Goal: Information Seeking & Learning: Check status

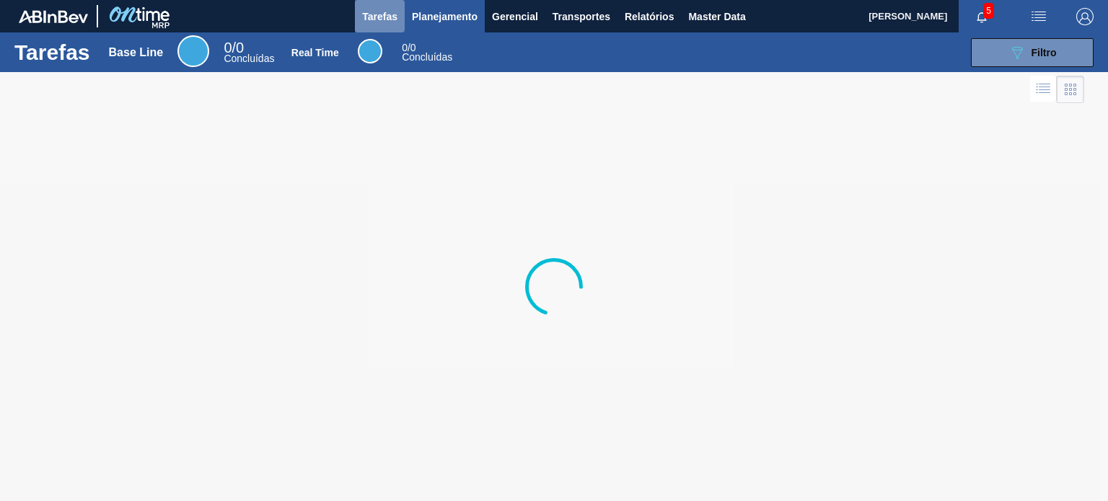
click at [400, 3] on button "Tarefas" at bounding box center [380, 16] width 50 height 32
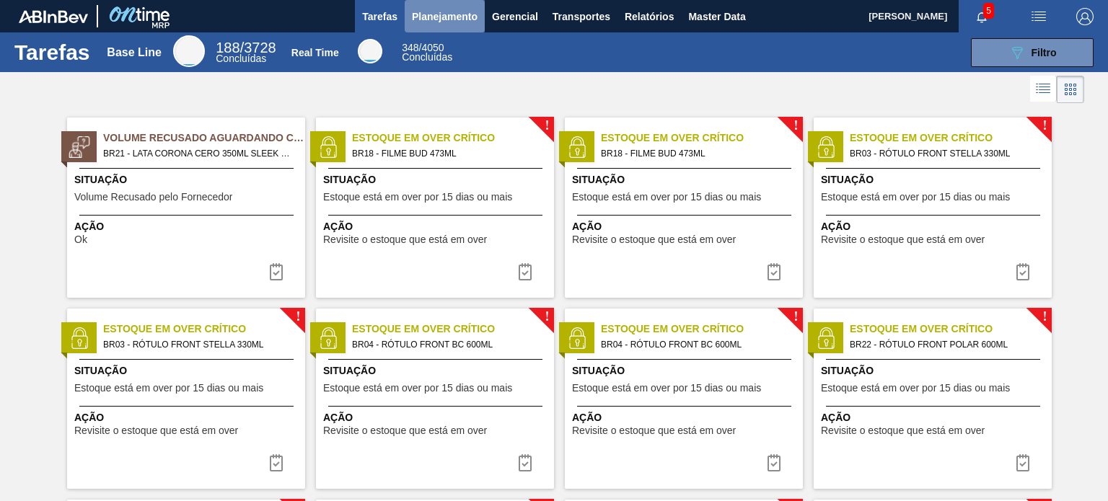
click at [432, 8] on span "Planejamento" at bounding box center [445, 16] width 66 height 17
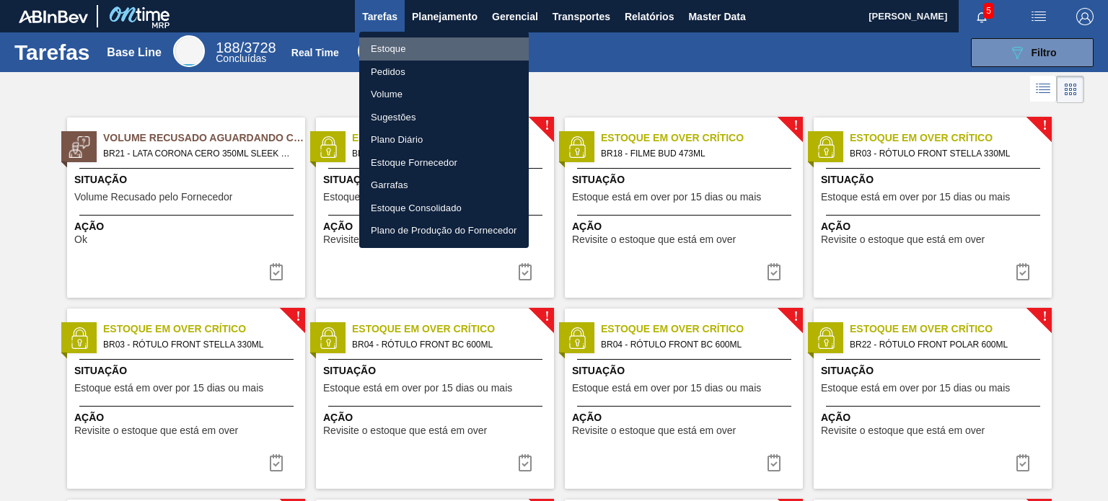
click at [434, 55] on li "Estoque" at bounding box center [444, 49] width 170 height 23
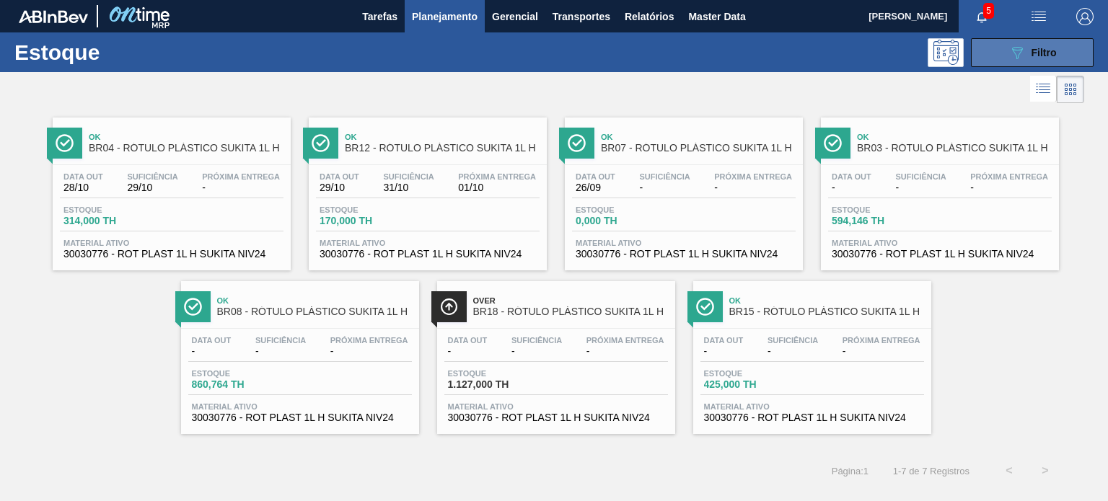
drag, startPoint x: 1001, startPoint y: 71, endPoint x: 1004, endPoint y: 63, distance: 7.8
click at [1004, 63] on div "Estoque 089F7B8B-B2A5-4AFE-B5C0-19BA573D28AC Filtro" at bounding box center [554, 52] width 1108 height 40
click at [1004, 63] on button "089F7B8B-B2A5-4AFE-B5C0-19BA573D28AC Filtro" at bounding box center [1032, 52] width 123 height 29
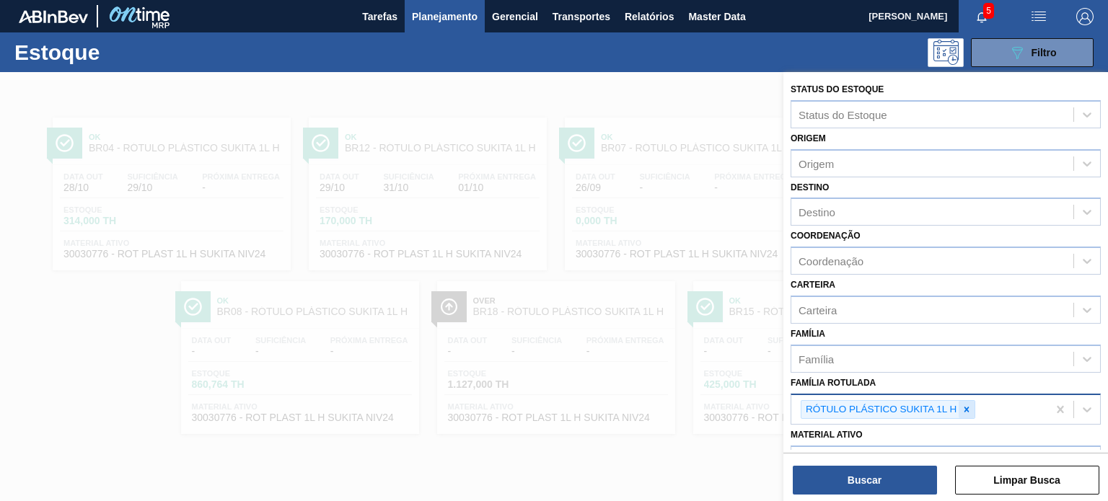
click at [968, 406] on icon at bounding box center [967, 410] width 10 height 10
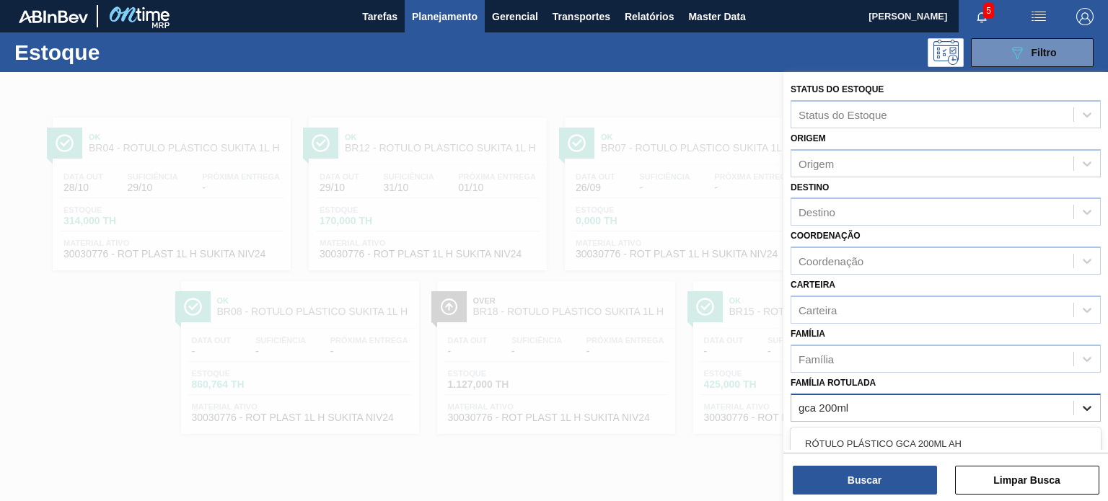
type Rotulada "gca 200ml h"
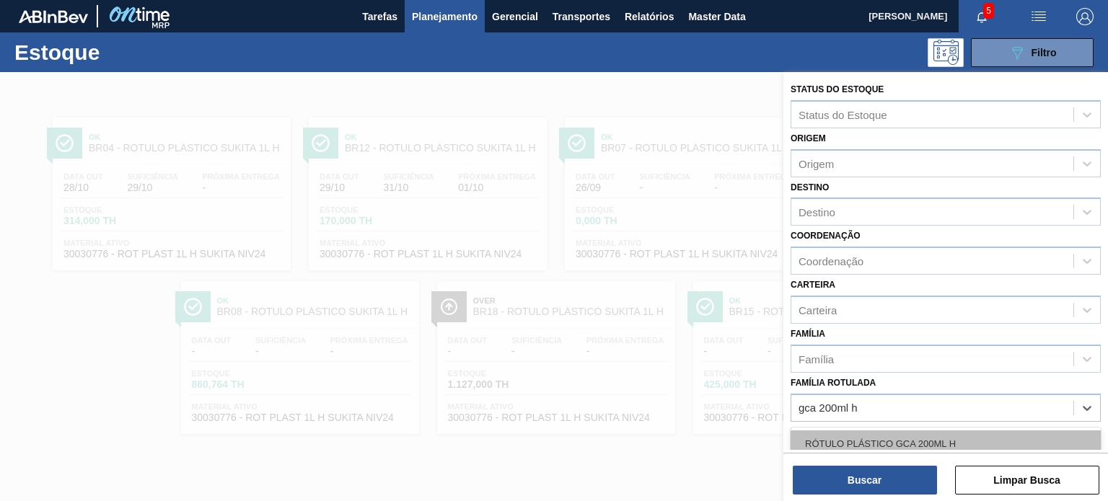
click at [965, 438] on div "RÓTULO PLÁSTICO GCA 200ML H" at bounding box center [946, 444] width 310 height 27
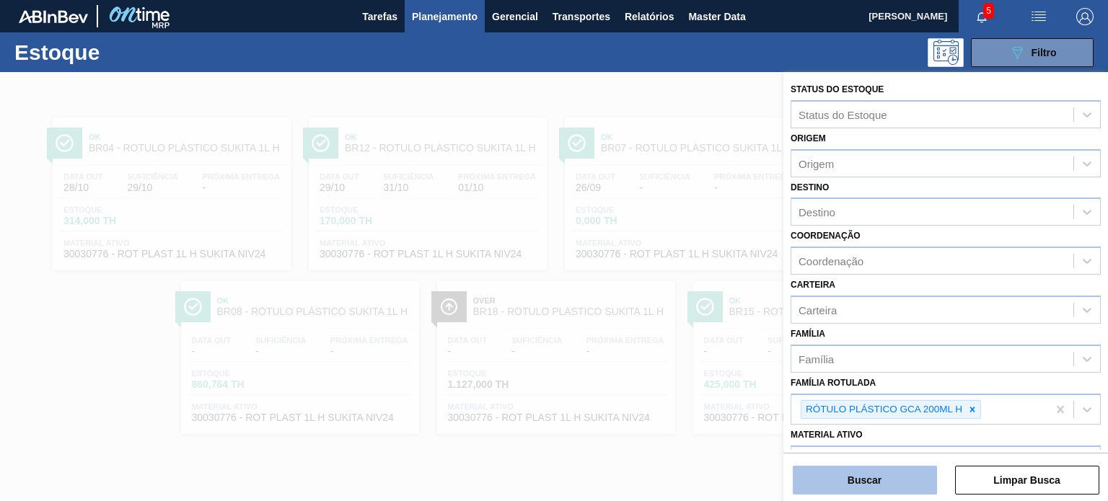
click at [903, 479] on button "Buscar" at bounding box center [865, 480] width 144 height 29
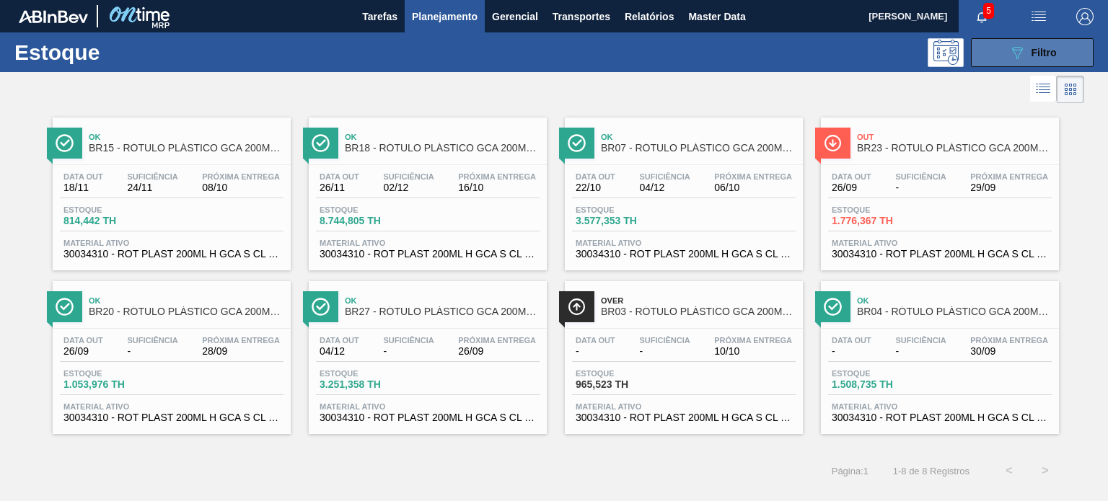
click at [1010, 53] on icon "089F7B8B-B2A5-4AFE-B5C0-19BA573D28AC" at bounding box center [1017, 52] width 17 height 17
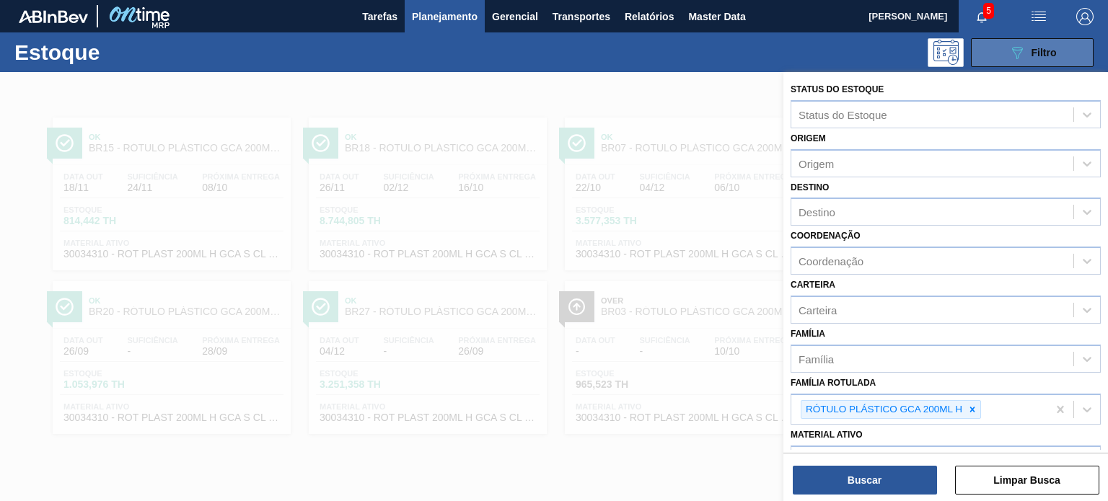
click at [1010, 53] on icon "089F7B8B-B2A5-4AFE-B5C0-19BA573D28AC" at bounding box center [1017, 52] width 17 height 17
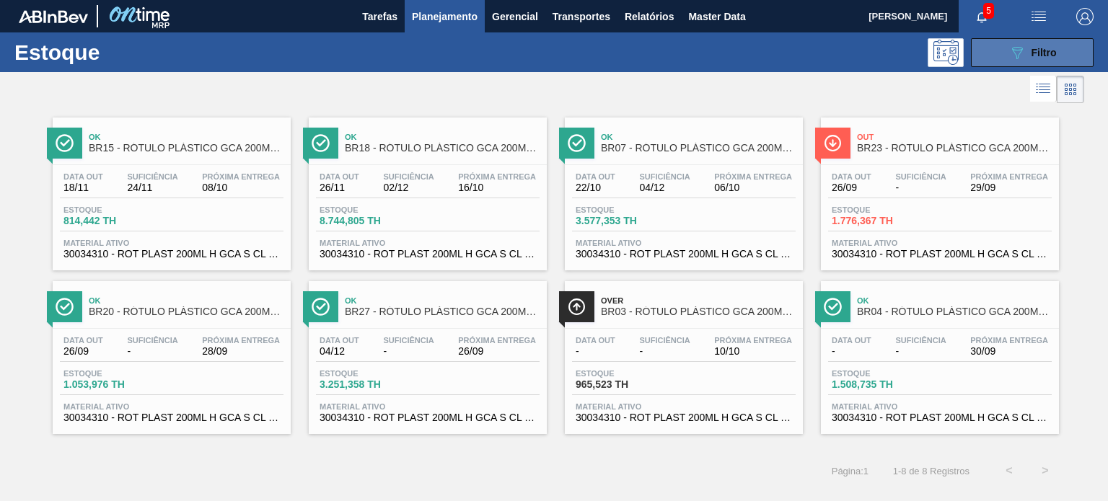
click at [1009, 53] on icon "089F7B8B-B2A5-4AFE-B5C0-19BA573D28AC" at bounding box center [1017, 52] width 17 height 17
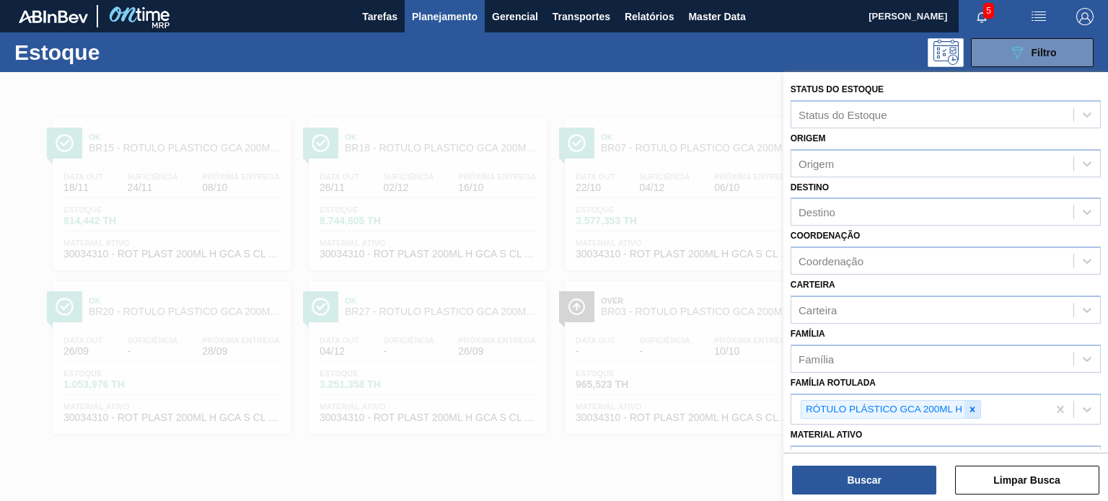
click at [970, 408] on icon at bounding box center [973, 410] width 10 height 10
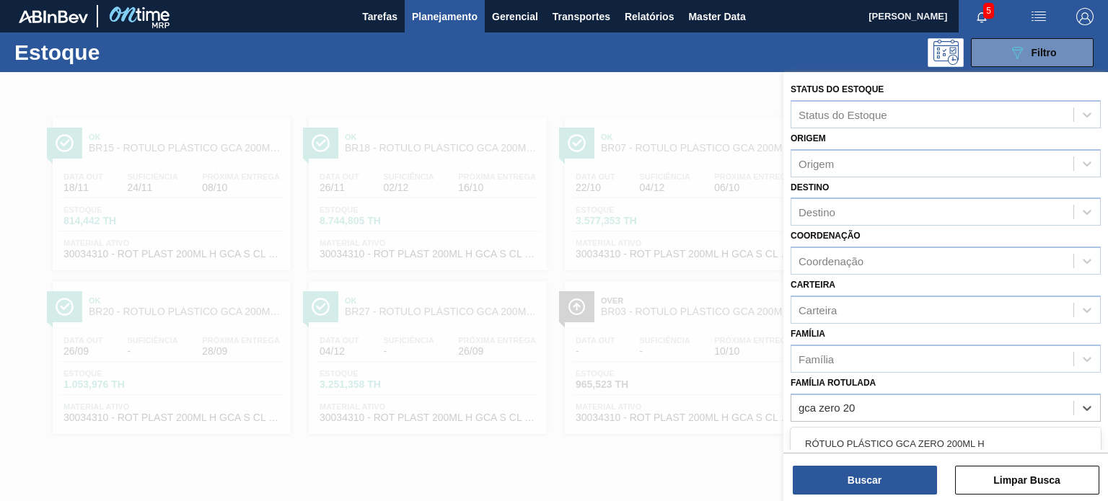
type Rotulada "gca zero 200"
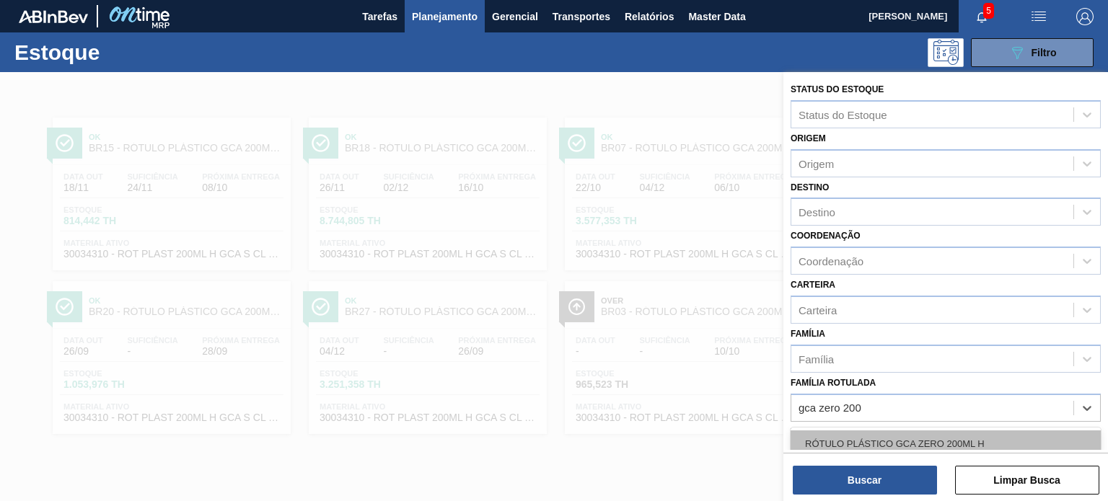
click at [953, 449] on div "RÓTULO PLÁSTICO GCA ZERO 200ML H" at bounding box center [946, 444] width 310 height 27
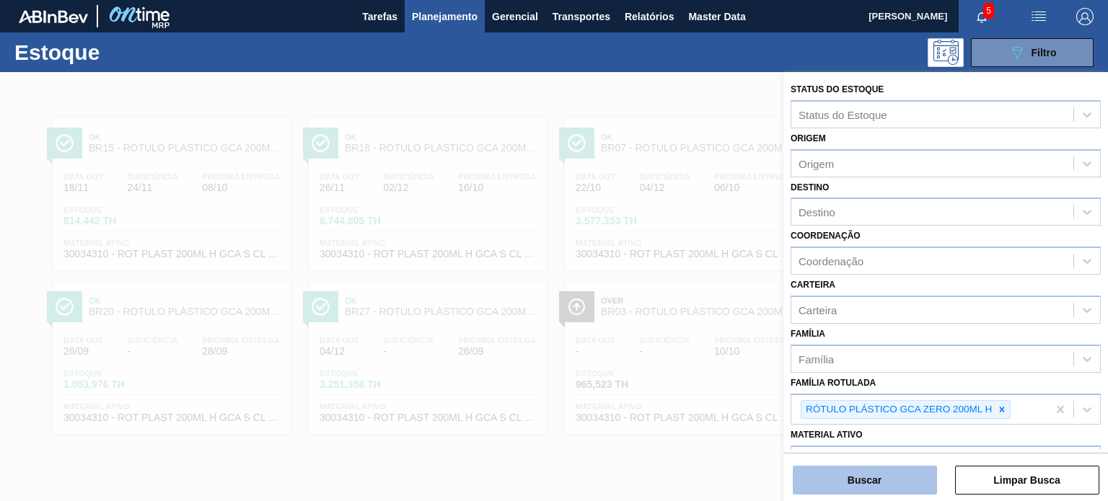
click at [907, 481] on button "Buscar" at bounding box center [865, 480] width 144 height 29
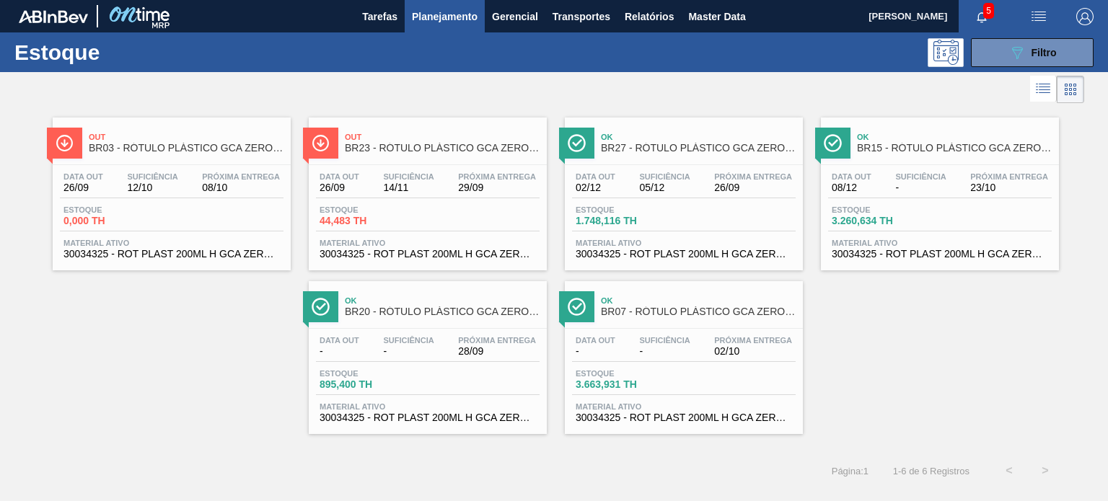
click at [713, 227] on div "Estoque 1.748,116 TH" at bounding box center [684, 219] width 224 height 26
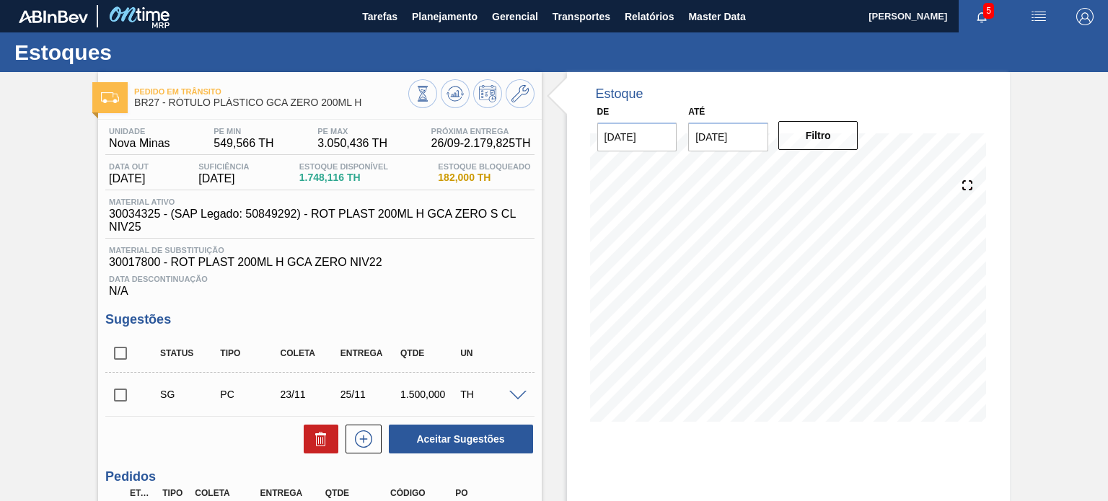
scroll to position [250, 0]
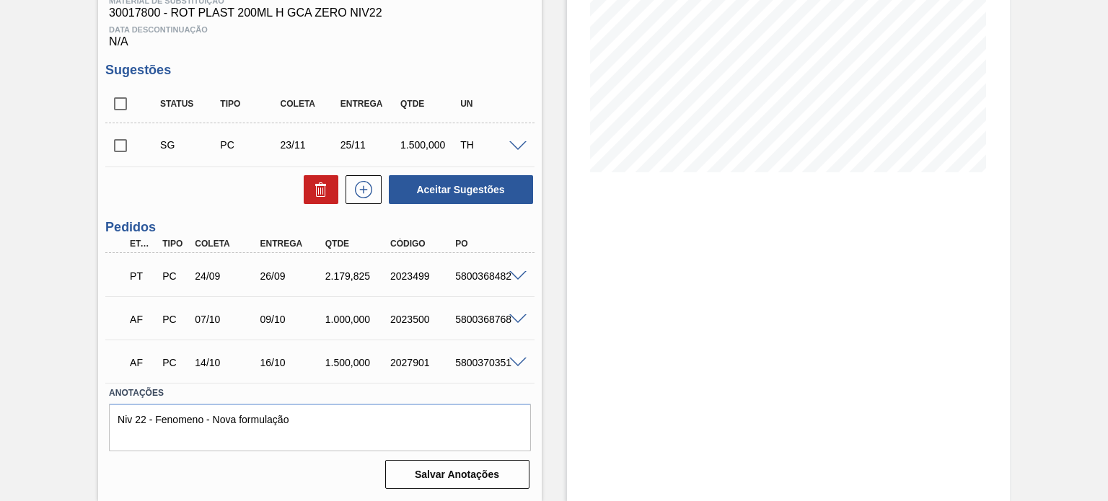
click at [512, 279] on span at bounding box center [517, 276] width 17 height 11
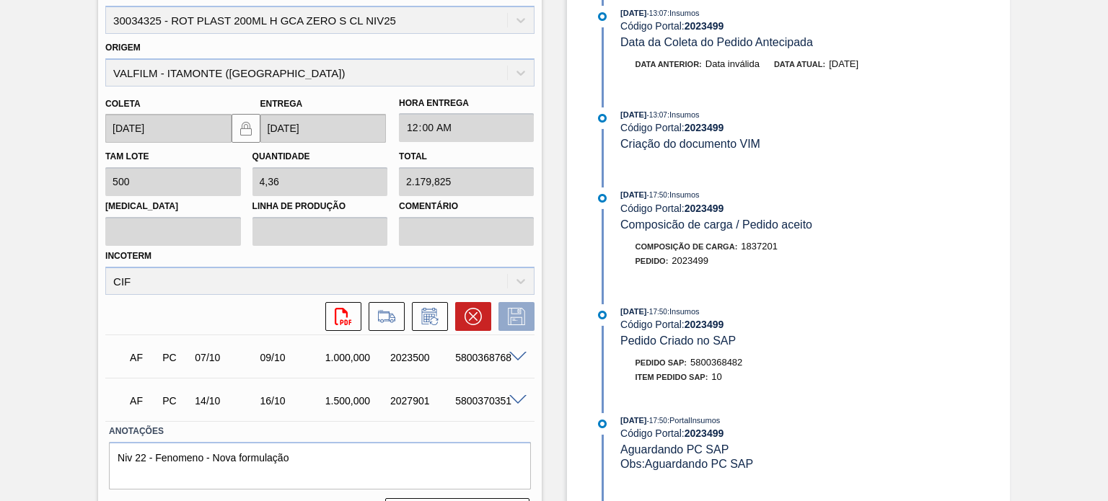
scroll to position [566, 0]
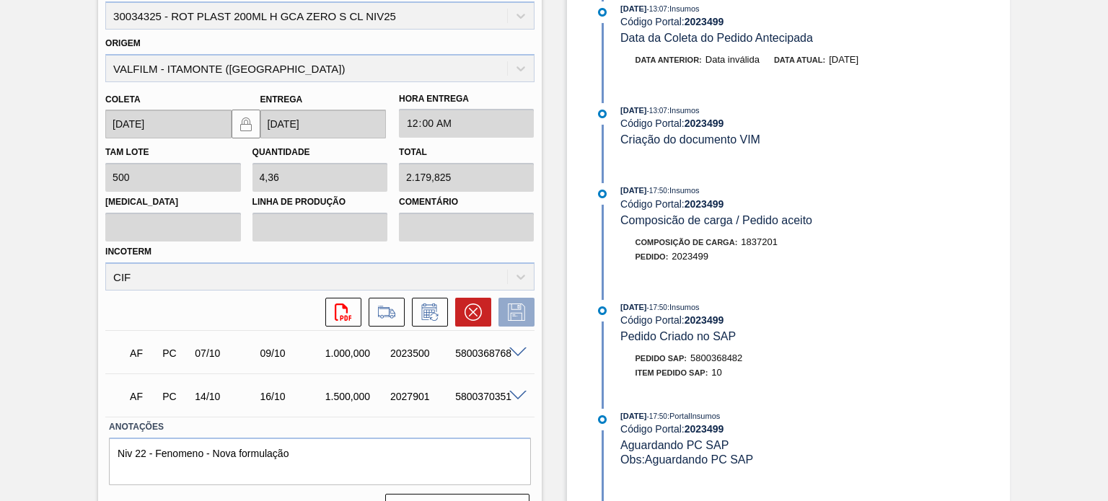
click at [968, 335] on div "Estoque De 26/09/2025 Até 31/01/2026 Filtro 24/09/2025 - 13:07 : Insumos Código…" at bounding box center [788, 20] width 443 height 1029
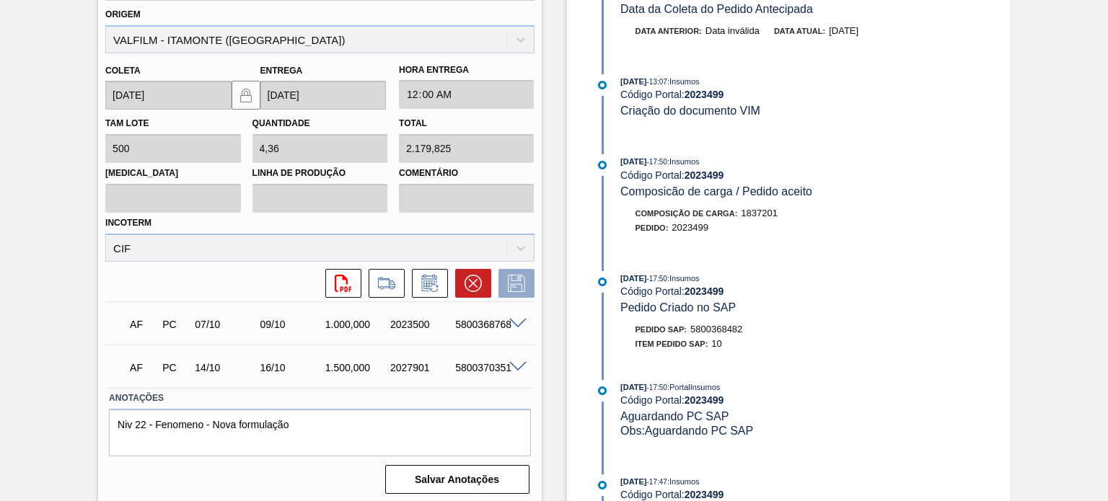
scroll to position [598, 0]
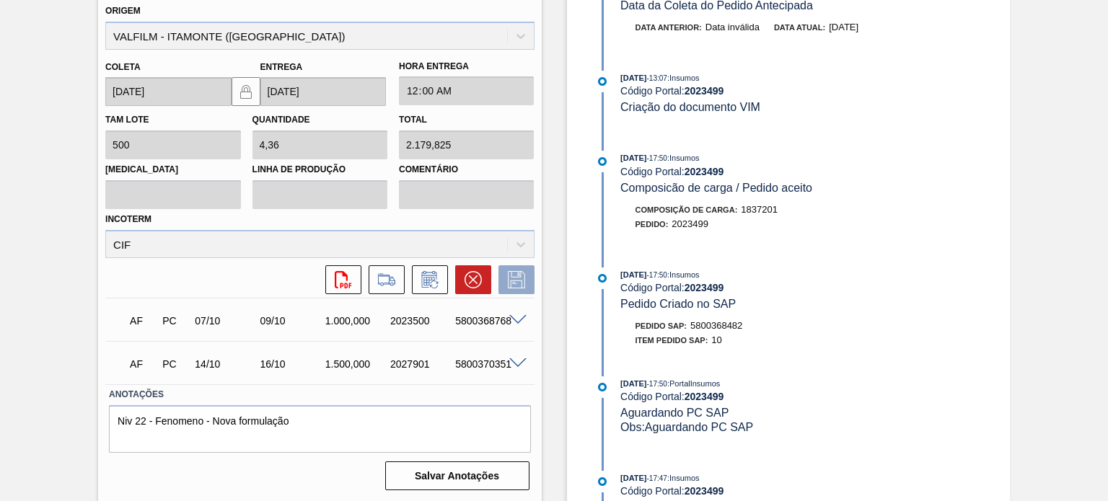
click at [851, 293] on div "Código Portal: 2023499" at bounding box center [791, 288] width 343 height 12
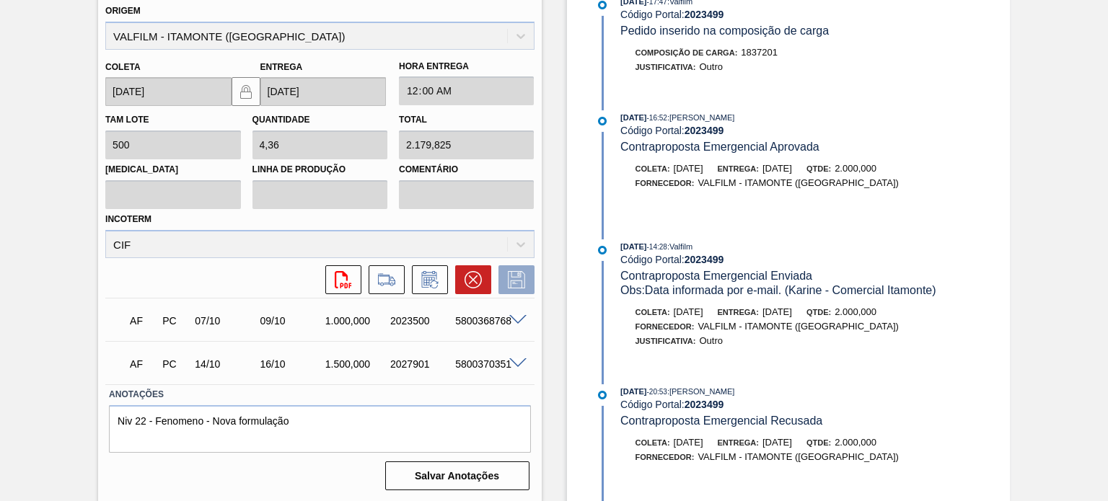
scroll to position [808, 0]
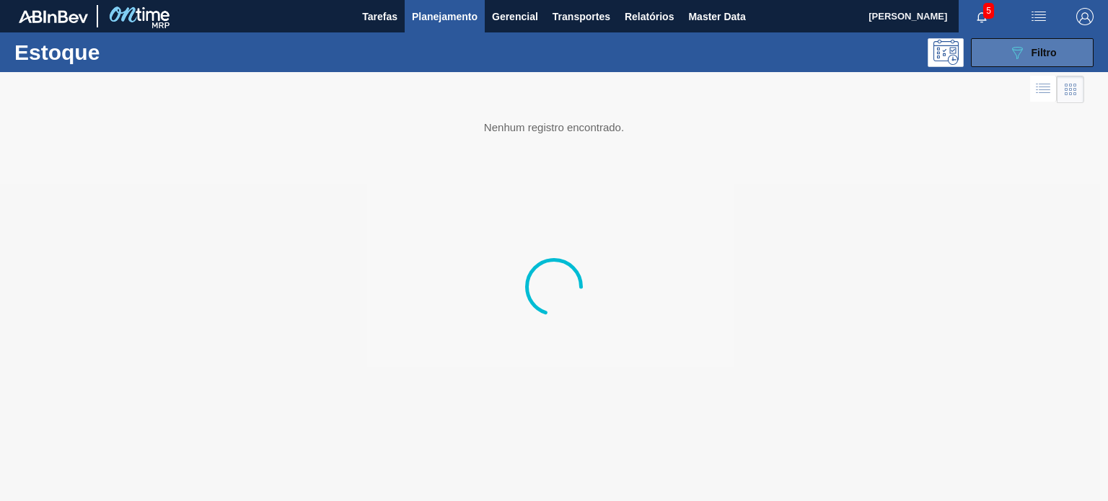
click at [1051, 61] on button "089F7B8B-B2A5-4AFE-B5C0-19BA573D28AC Filtro" at bounding box center [1032, 52] width 123 height 29
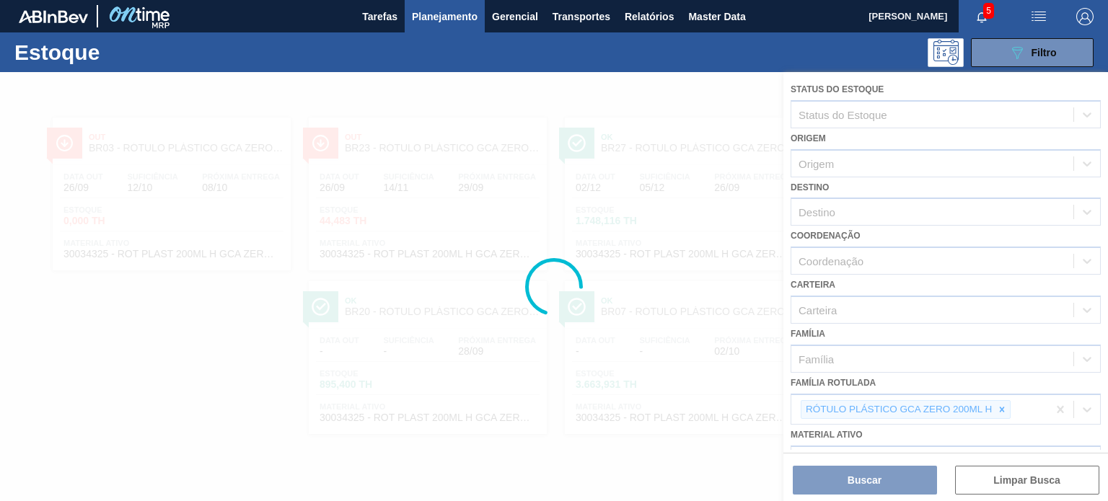
click at [996, 405] on div at bounding box center [554, 286] width 1108 height 429
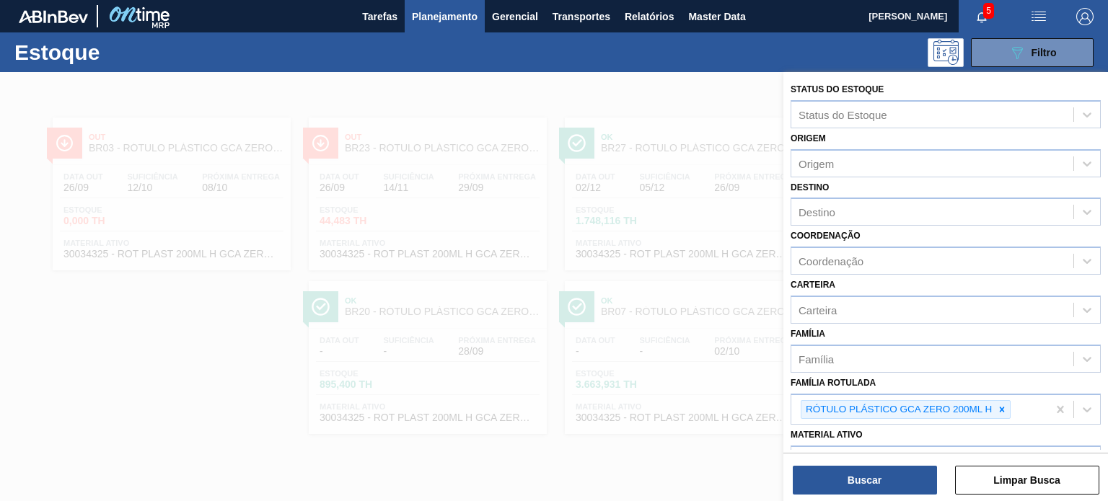
click at [996, 405] on div at bounding box center [1002, 410] width 16 height 18
type Rotulada "a"
type Rotulada "gca 2l h"
click at [998, 405] on icon at bounding box center [1002, 410] width 10 height 10
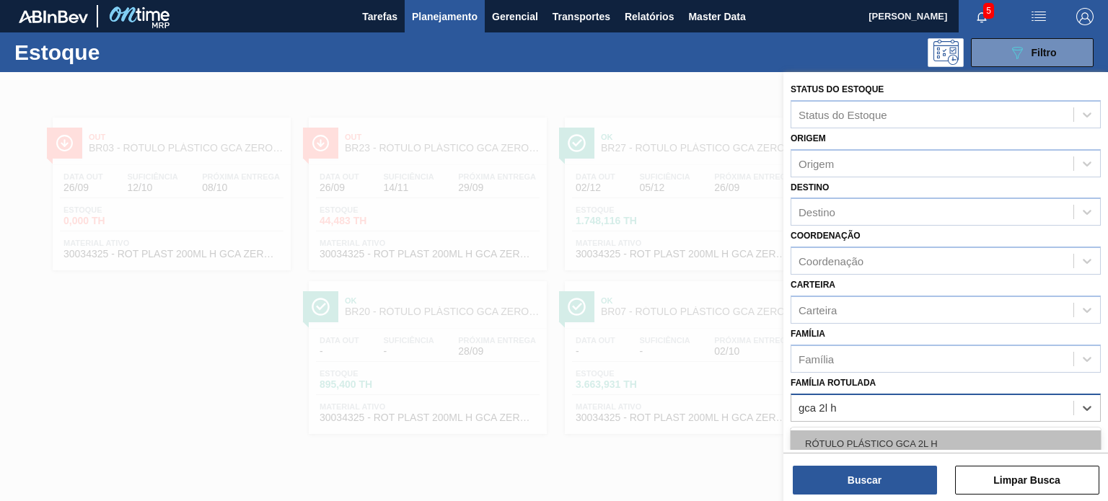
click at [957, 431] on div "RÓTULO PLÁSTICO GCA 2L H" at bounding box center [946, 444] width 310 height 27
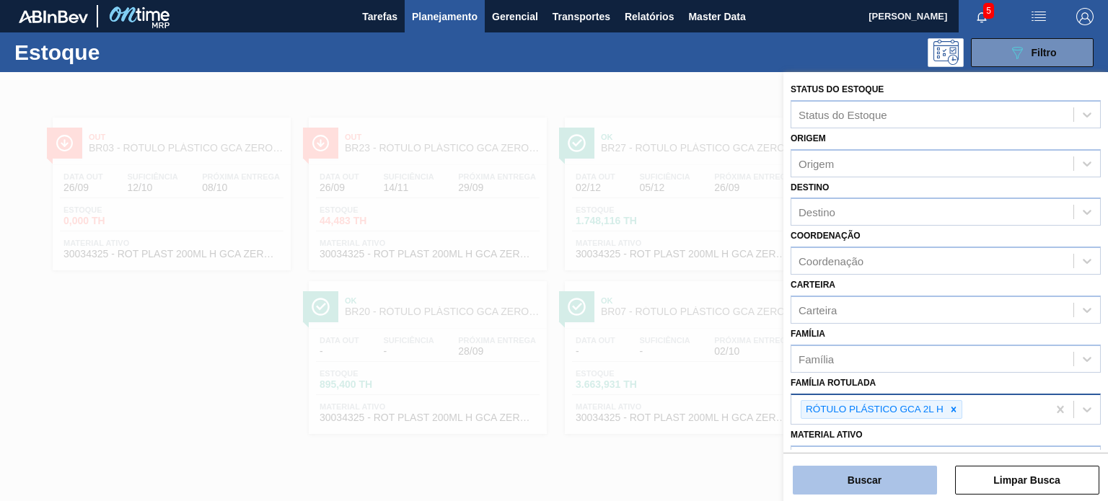
click at [889, 478] on button "Buscar" at bounding box center [865, 480] width 144 height 29
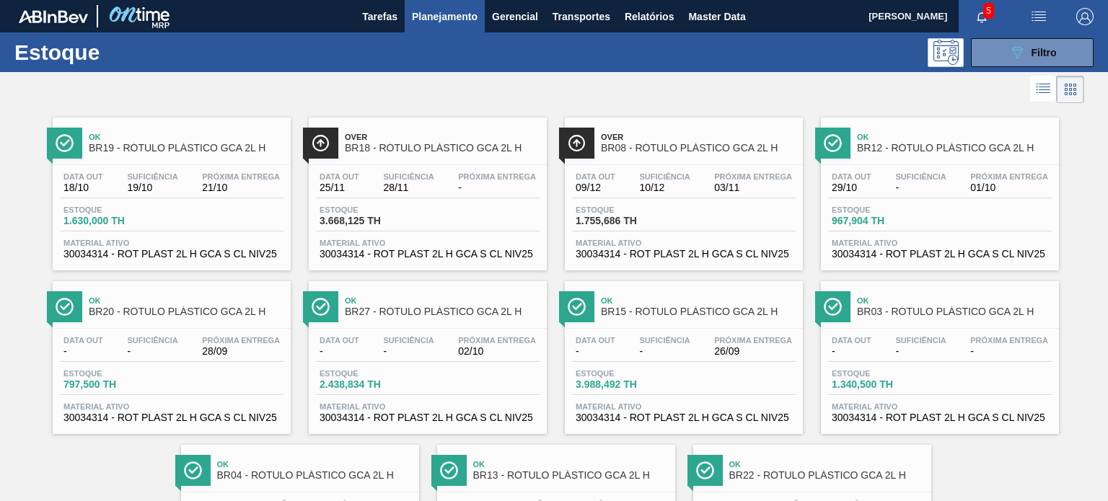
click at [490, 342] on span "Próxima Entrega" at bounding box center [497, 340] width 78 height 9
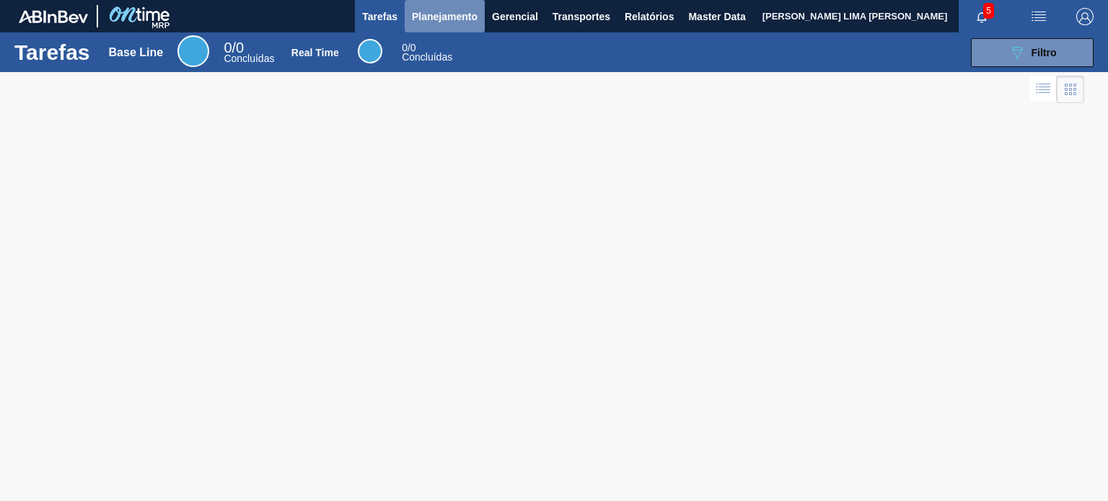
click at [429, 4] on button "Planejamento" at bounding box center [445, 16] width 80 height 32
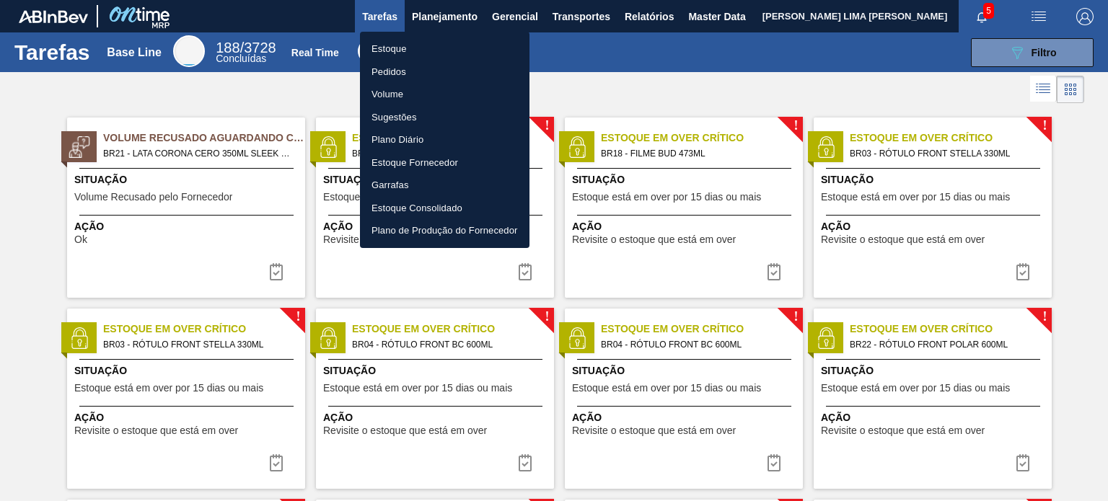
click at [421, 45] on li "Estoque" at bounding box center [445, 49] width 170 height 23
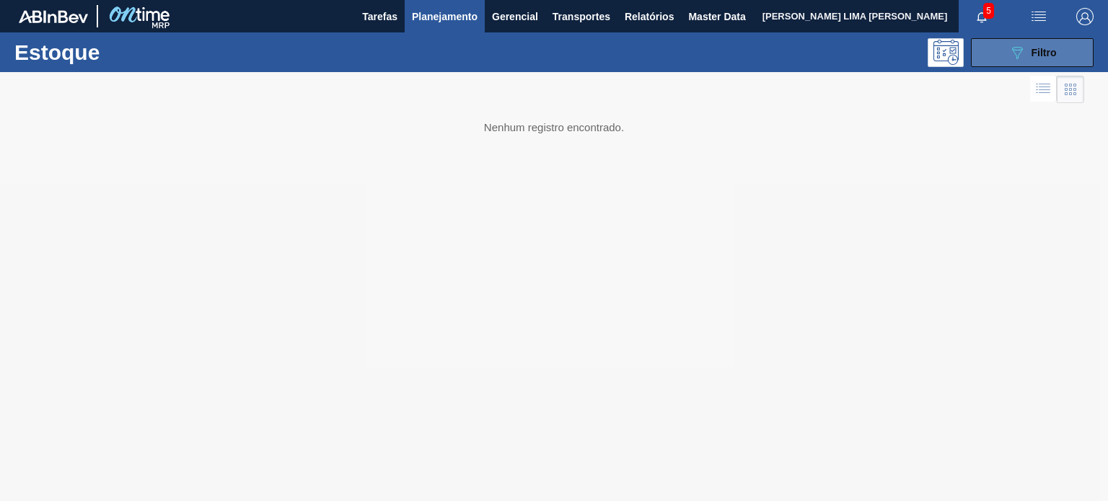
click at [1009, 54] on icon "089F7B8B-B2A5-4AFE-B5C0-19BA573D28AC" at bounding box center [1017, 52] width 17 height 17
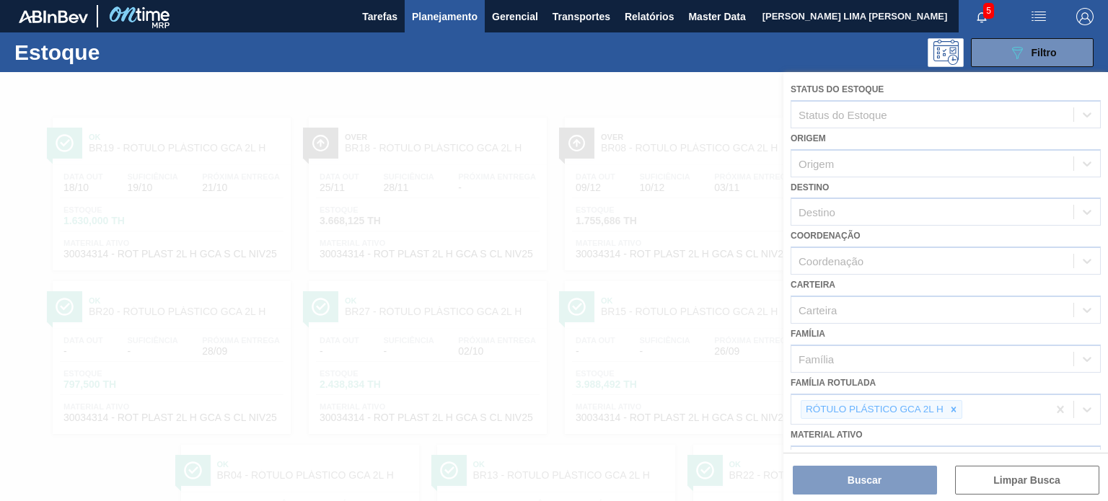
click at [889, 216] on div at bounding box center [554, 286] width 1108 height 429
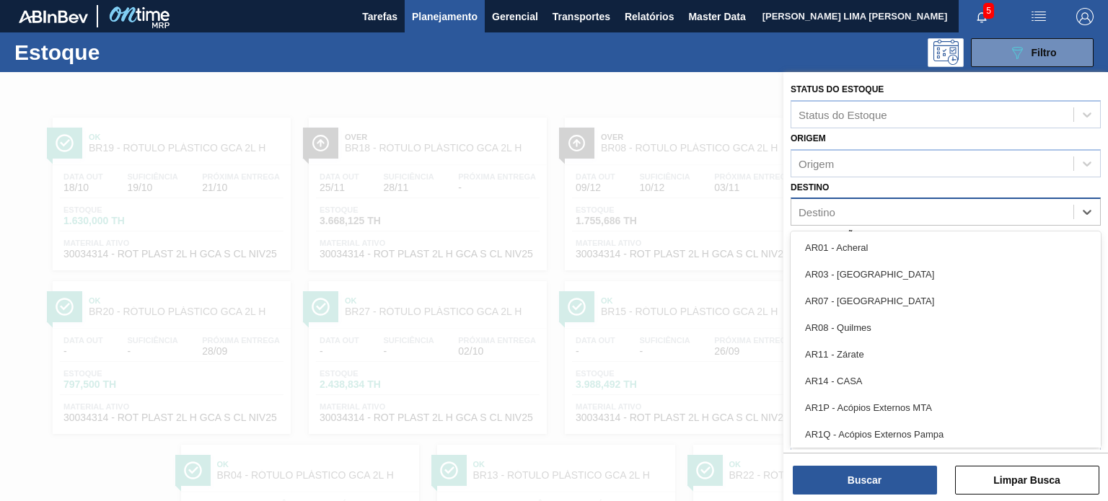
click at [889, 216] on div "Destino" at bounding box center [932, 212] width 282 height 21
type input "br27"
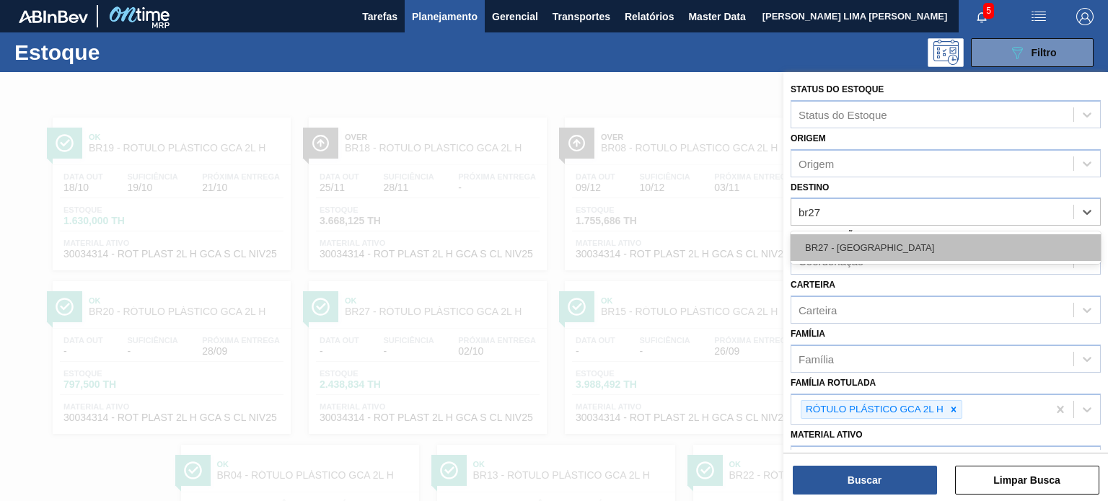
click at [878, 242] on div "BR27 - [GEOGRAPHIC_DATA]" at bounding box center [946, 247] width 310 height 27
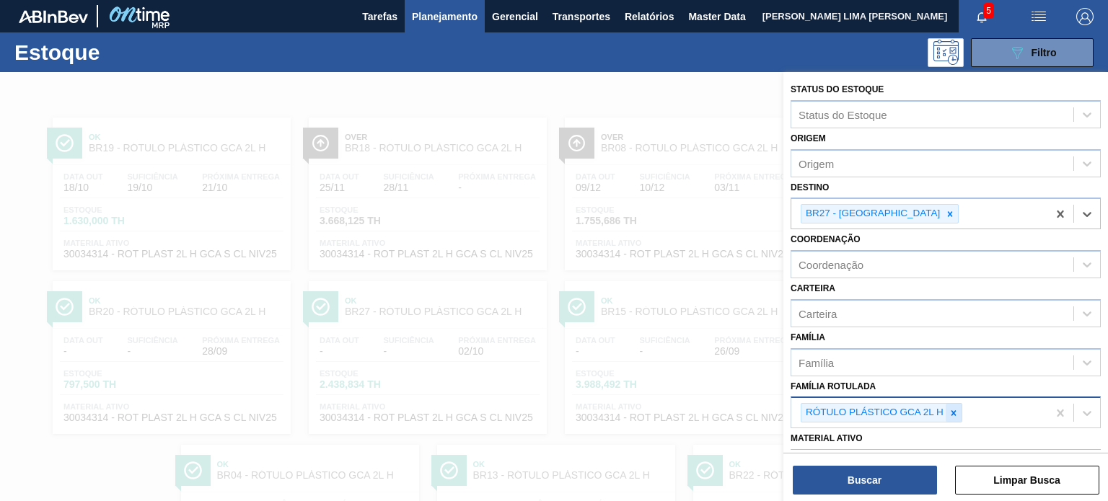
click at [949, 408] on icon at bounding box center [954, 413] width 10 height 10
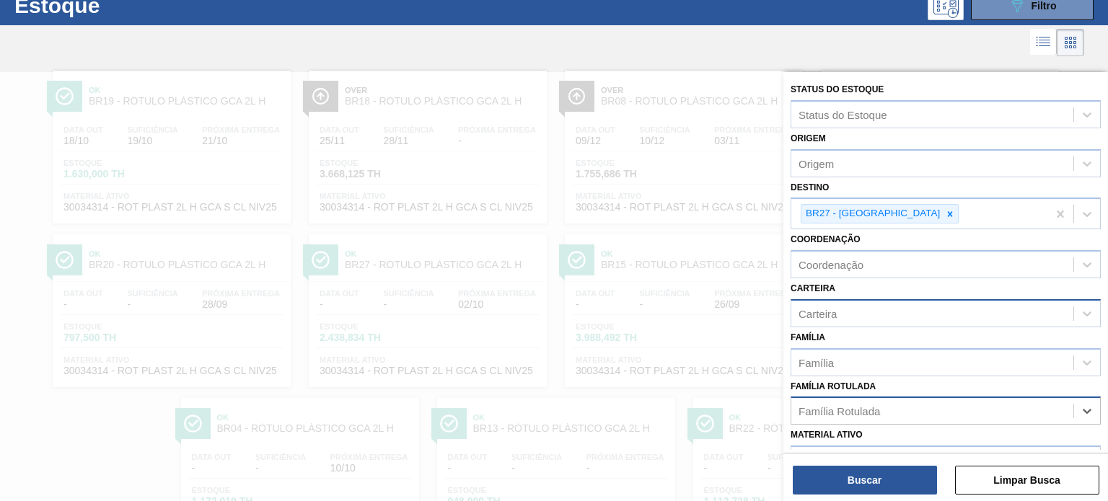
click at [862, 310] on div "Carteira" at bounding box center [932, 313] width 282 height 21
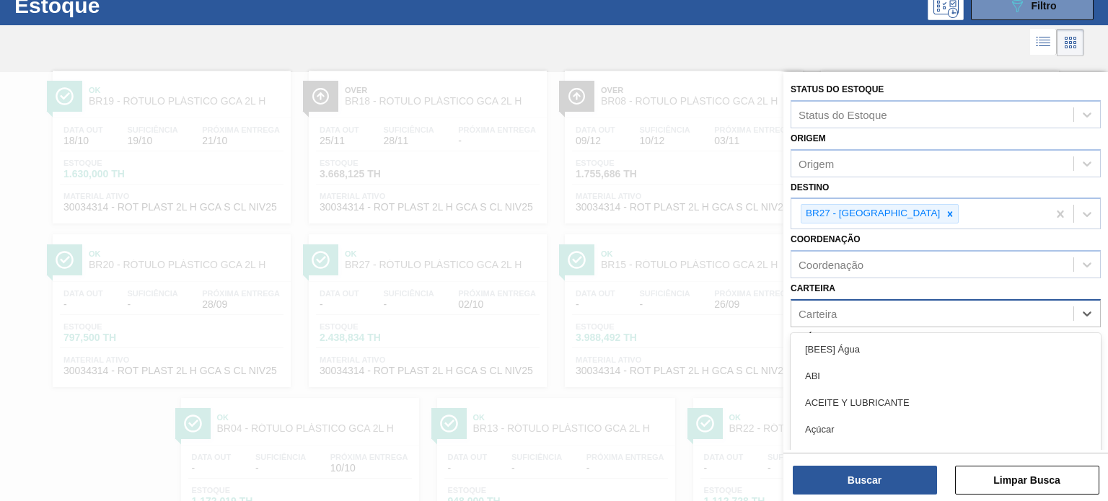
scroll to position [51, 0]
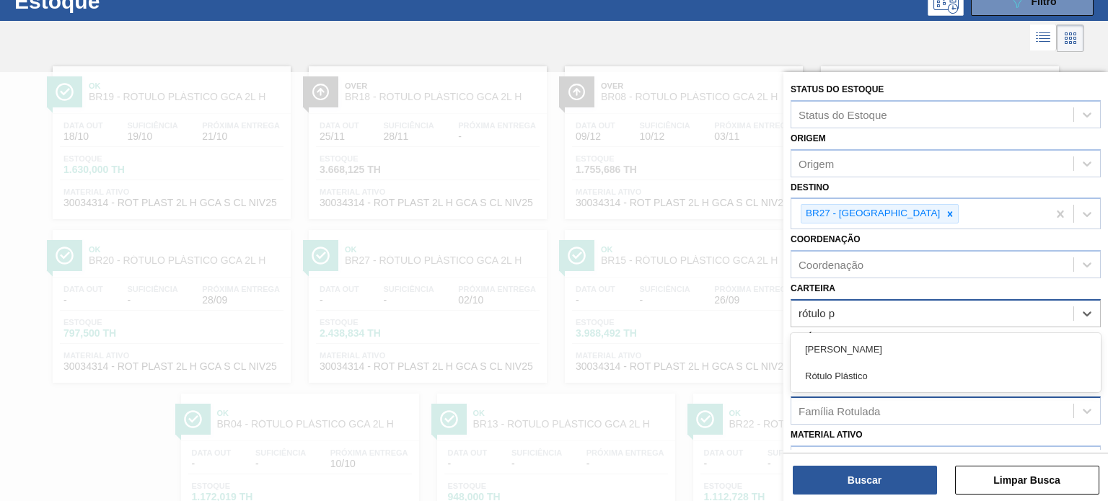
type input "rótulo pl"
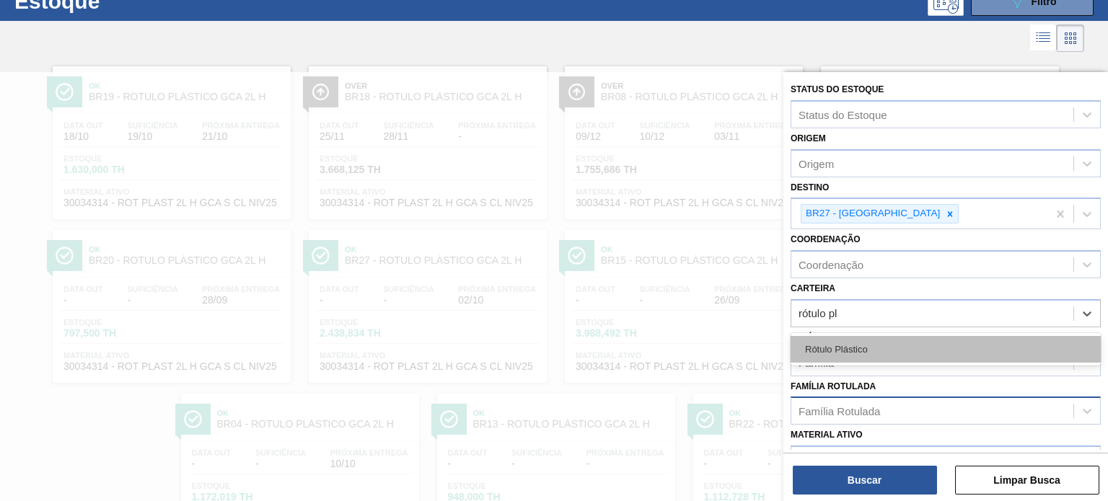
click at [851, 354] on div "Rótulo Plástico" at bounding box center [946, 349] width 310 height 27
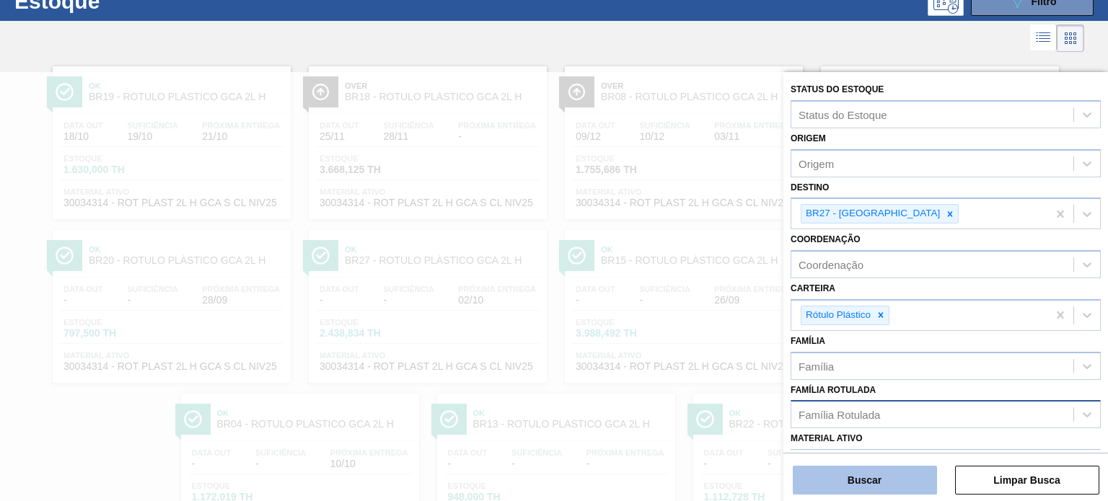
click at [913, 484] on button "Buscar" at bounding box center [865, 480] width 144 height 29
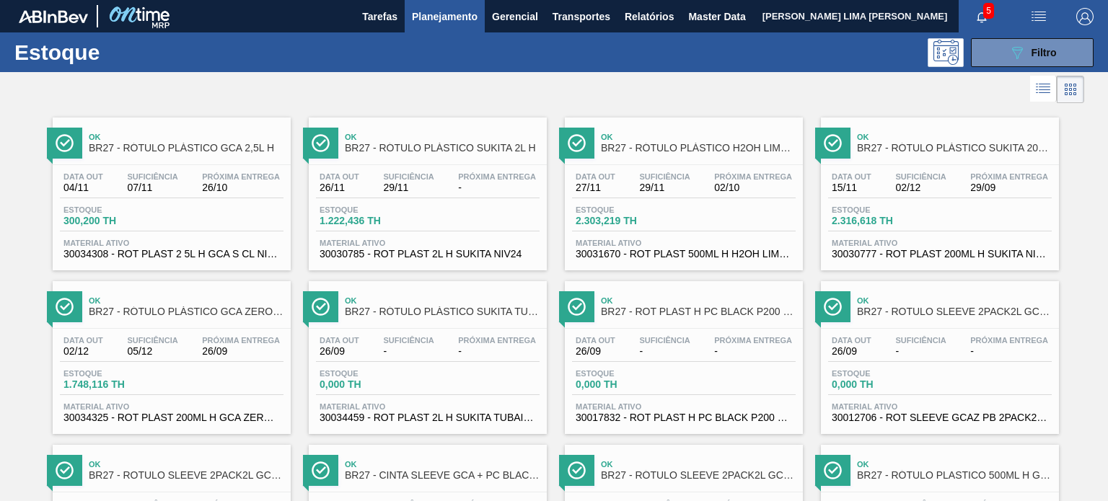
scroll to position [439, 0]
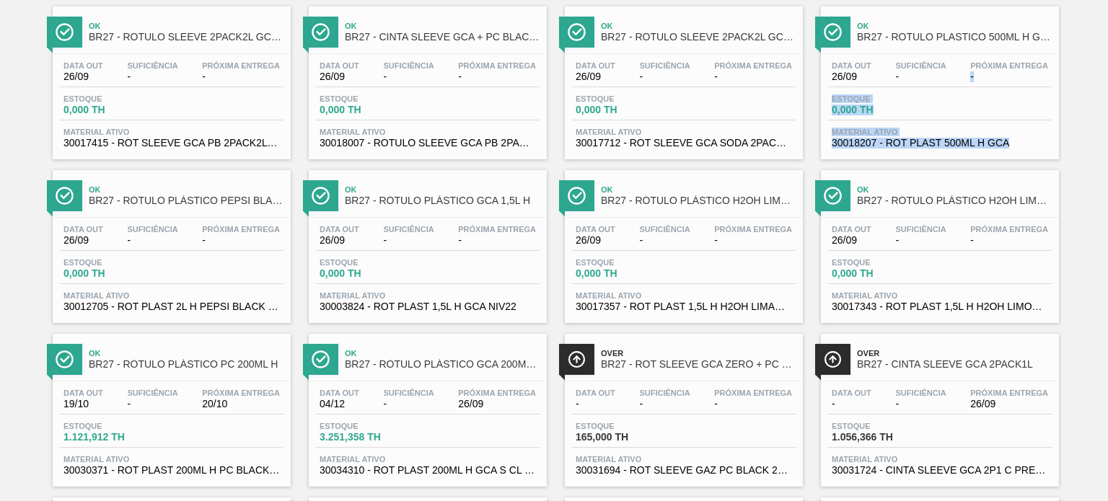
drag, startPoint x: 1102, startPoint y: 143, endPoint x: 1084, endPoint y: 62, distance: 82.8
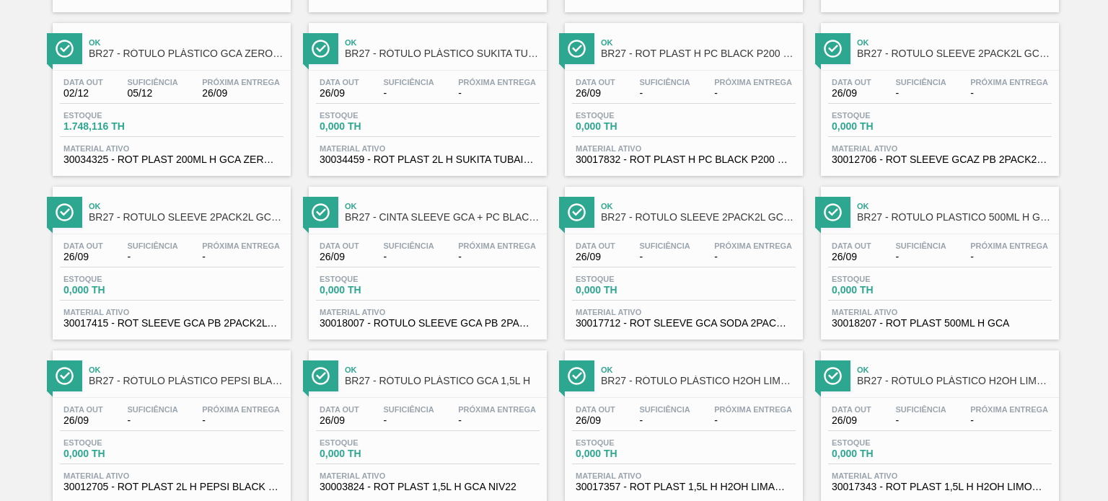
scroll to position [259, 0]
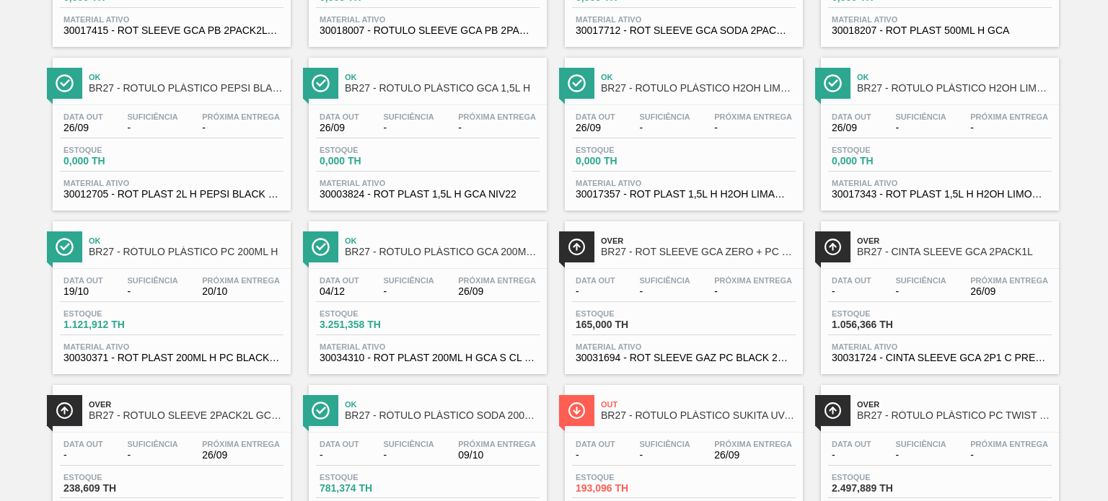
scroll to position [877, 0]
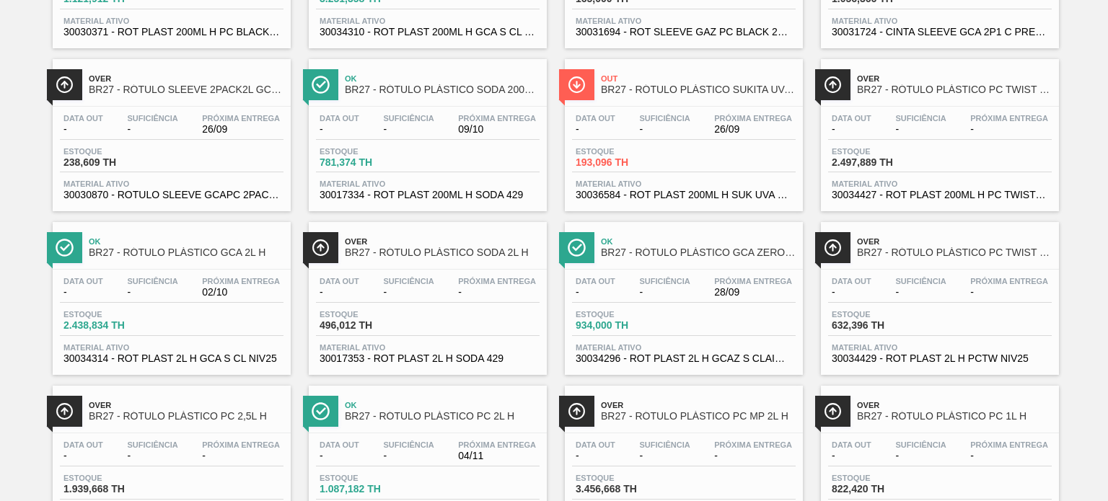
drag, startPoint x: 727, startPoint y: 249, endPoint x: 797, endPoint y: 259, distance: 70.0
